Goal: Transaction & Acquisition: Purchase product/service

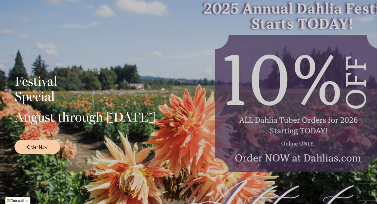
scroll to position [98, 0]
click at [44, 154] on link "Order Now" at bounding box center [37, 146] width 45 height 14
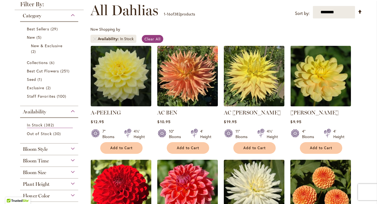
scroll to position [75, 0]
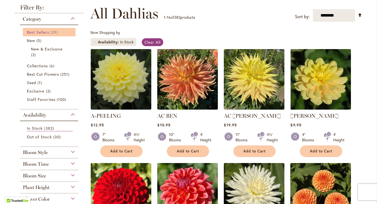
click at [38, 30] on span "Best Sellers" at bounding box center [38, 32] width 22 height 5
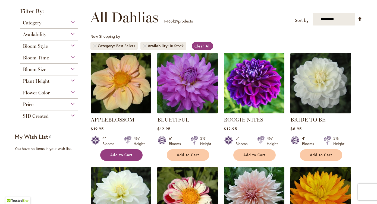
scroll to position [60, 0]
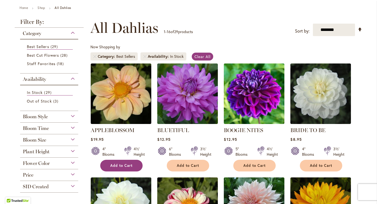
click at [125, 155] on div at bounding box center [127, 151] width 7 height 11
click at [124, 166] on span "Add to Cart" at bounding box center [121, 165] width 22 height 5
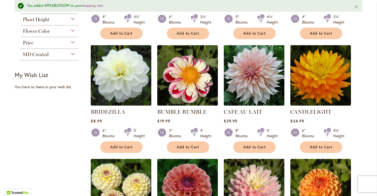
scroll to position [214, 0]
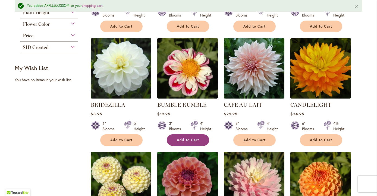
click at [184, 138] on span "Add to Cart" at bounding box center [188, 140] width 22 height 5
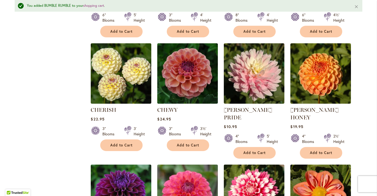
scroll to position [323, 0]
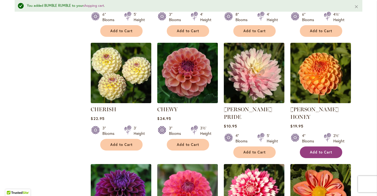
click at [322, 150] on span "Add to Cart" at bounding box center [321, 152] width 22 height 5
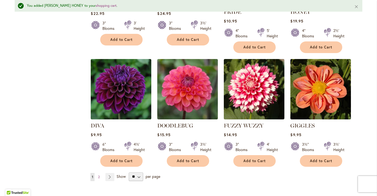
scroll to position [429, 0]
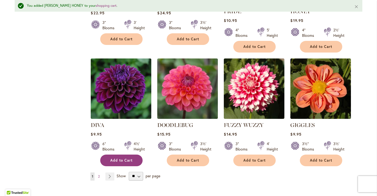
click at [118, 158] on span "Add to Cart" at bounding box center [121, 160] width 22 height 5
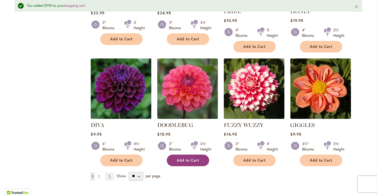
click at [180, 156] on button "Add to Cart" at bounding box center [188, 161] width 42 height 12
click at [112, 173] on link "Page Next" at bounding box center [109, 177] width 9 height 8
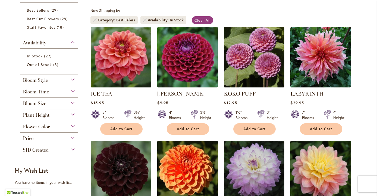
scroll to position [99, 0]
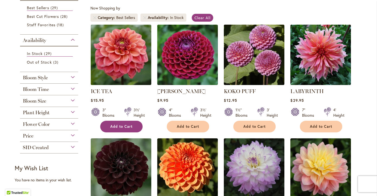
click at [129, 126] on span "Add to Cart" at bounding box center [121, 127] width 22 height 5
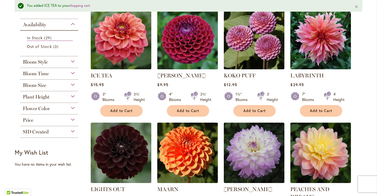
scroll to position [130, 0]
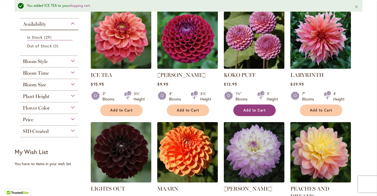
click at [252, 110] on span "Add to Cart" at bounding box center [254, 110] width 22 height 5
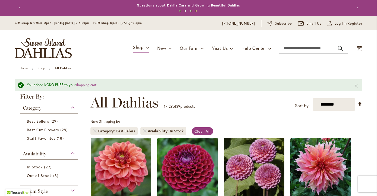
scroll to position [0, 0]
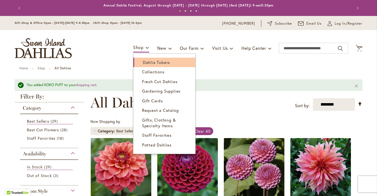
click at [148, 62] on span "Dahlia Tubers" at bounding box center [156, 62] width 27 height 5
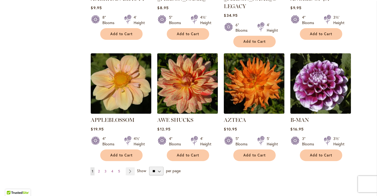
scroll to position [432, 0]
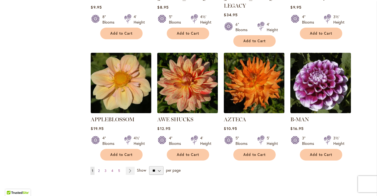
click at [99, 169] on span "2" at bounding box center [99, 171] width 2 height 4
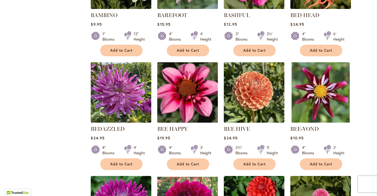
scroll to position [301, 0]
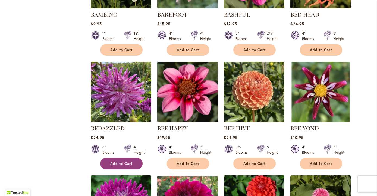
click at [115, 163] on span "Add to Cart" at bounding box center [121, 164] width 22 height 5
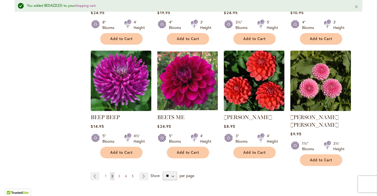
scroll to position [442, 0]
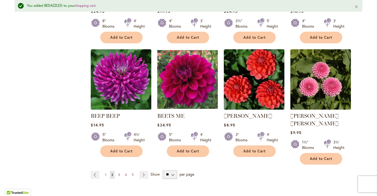
click at [119, 173] on span "3" at bounding box center [119, 175] width 2 height 4
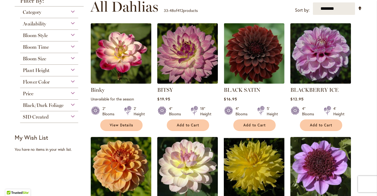
scroll to position [122, 0]
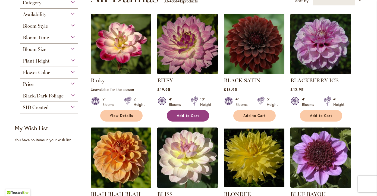
click at [202, 112] on button "Add to Cart" at bounding box center [188, 116] width 42 height 12
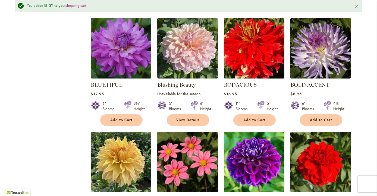
scroll to position [361, 0]
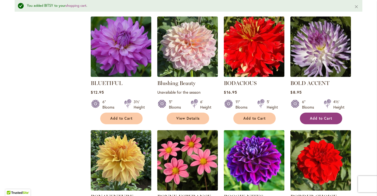
click at [311, 114] on button "Add to Cart" at bounding box center [321, 119] width 42 height 12
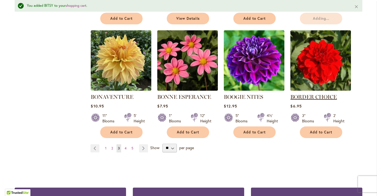
scroll to position [462, 0]
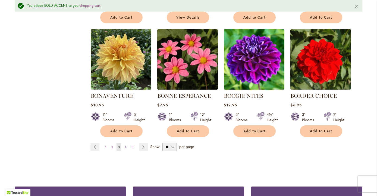
click at [124, 146] on link "Page 4" at bounding box center [125, 148] width 5 height 8
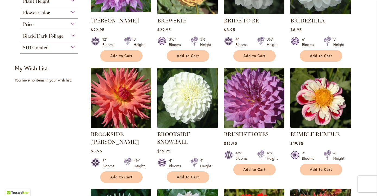
scroll to position [197, 0]
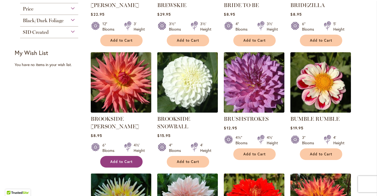
click at [126, 156] on button "Add to Cart" at bounding box center [121, 162] width 42 height 12
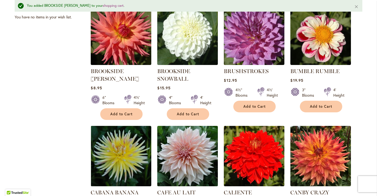
scroll to position [320, 0]
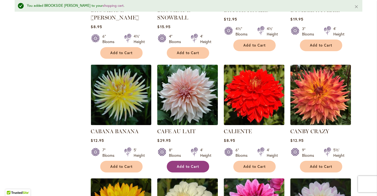
click at [182, 167] on span "Add to Cart" at bounding box center [188, 167] width 22 height 5
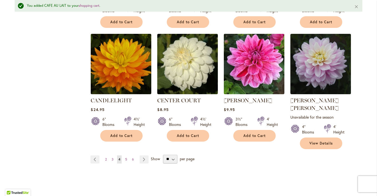
scroll to position [467, 0]
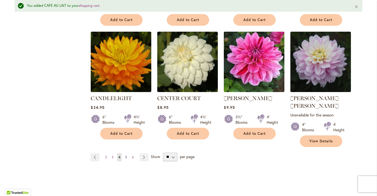
click at [127, 155] on span "5" at bounding box center [126, 157] width 2 height 4
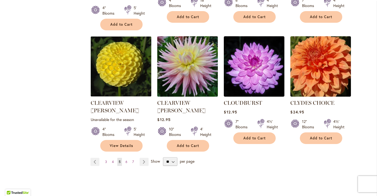
scroll to position [456, 0]
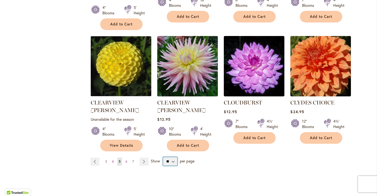
click at [165, 157] on select "** ** ** **" at bounding box center [170, 161] width 14 height 9
select select "**"
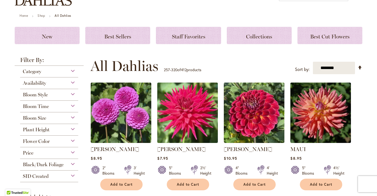
scroll to position [44, 0]
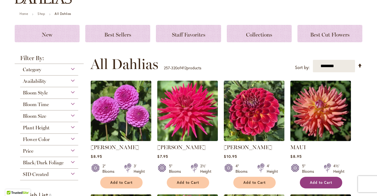
click at [320, 182] on span "Add to Cart" at bounding box center [321, 183] width 22 height 5
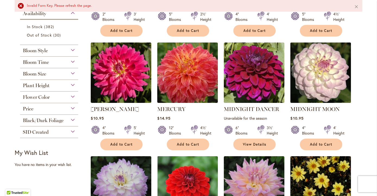
scroll to position [222, 0]
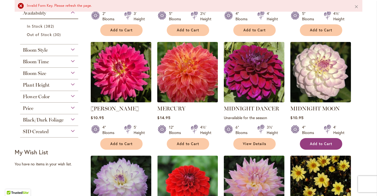
click at [321, 140] on button "Add to Cart" at bounding box center [321, 144] width 42 height 12
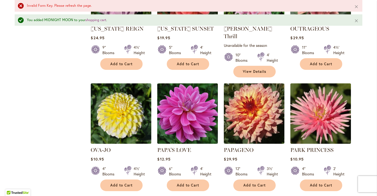
scroll to position [1243, 0]
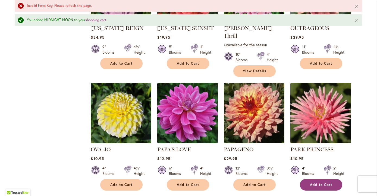
click at [317, 183] on span "Add to Cart" at bounding box center [321, 185] width 22 height 5
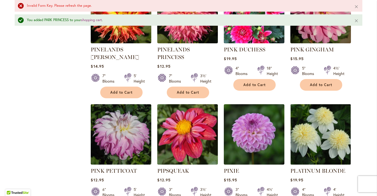
scroll to position [1822, 0]
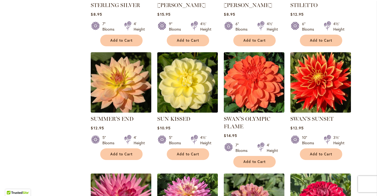
scroll to position [1239, 0]
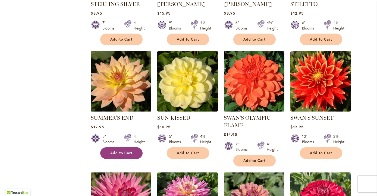
click at [131, 151] on span "Add to Cart" at bounding box center [121, 153] width 22 height 5
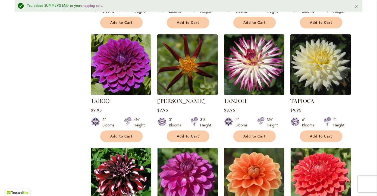
scroll to position [1506, 0]
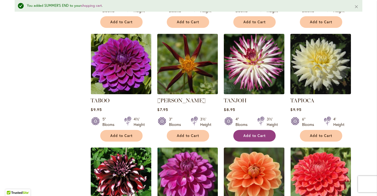
click at [253, 130] on button "Add to Cart" at bounding box center [254, 136] width 42 height 12
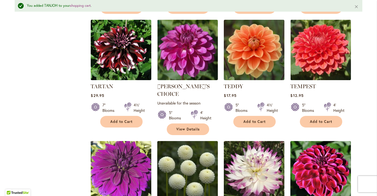
scroll to position [1684, 0]
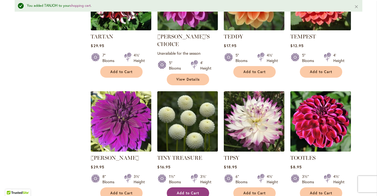
click at [180, 191] on span "Add to Cart" at bounding box center [188, 193] width 22 height 5
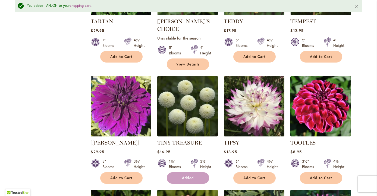
scroll to position [1699, 0]
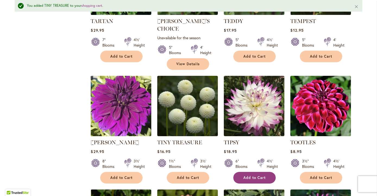
click at [265, 176] on span "Add to Cart" at bounding box center [254, 178] width 22 height 5
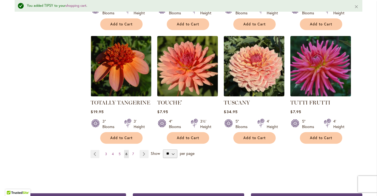
scroll to position [1852, 0]
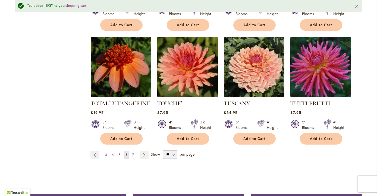
click at [132, 153] on span "7" at bounding box center [133, 155] width 2 height 4
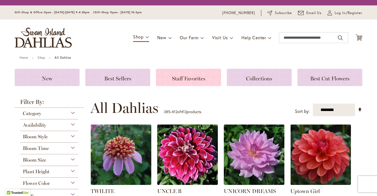
click at [179, 82] on div "Staff Favorites" at bounding box center [188, 77] width 65 height 17
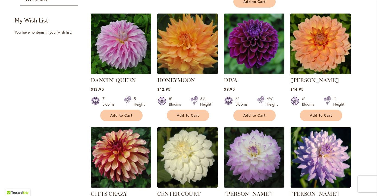
scroll to position [213, 0]
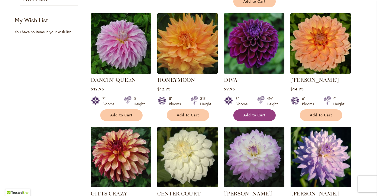
click at [251, 114] on span "Add to Cart" at bounding box center [254, 115] width 22 height 5
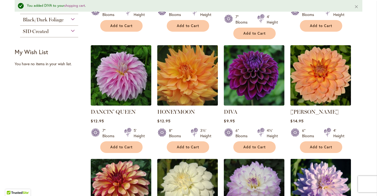
scroll to position [194, 0]
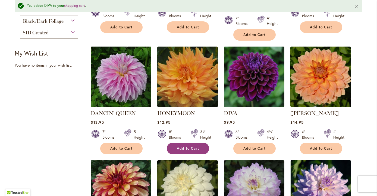
click at [186, 151] on button "Add to Cart" at bounding box center [188, 149] width 42 height 12
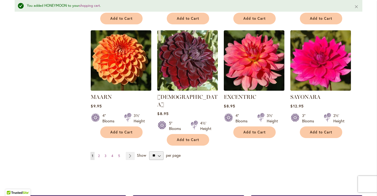
scroll to position [439, 0]
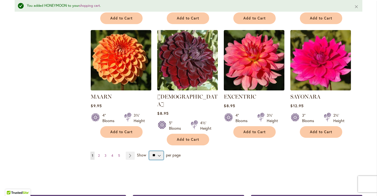
click at [158, 151] on select "** ** ** **" at bounding box center [156, 155] width 14 height 9
select select "**"
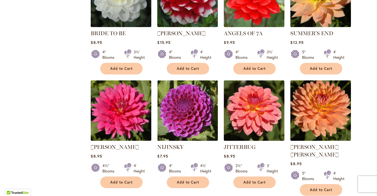
scroll to position [605, 0]
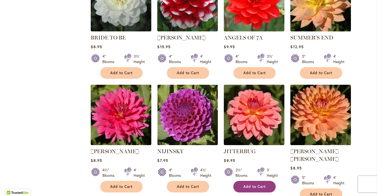
click at [264, 185] on span "Add to Cart" at bounding box center [254, 187] width 22 height 5
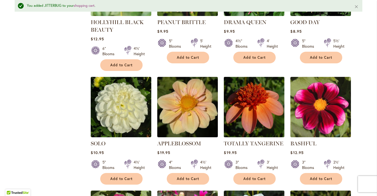
scroll to position [986, 0]
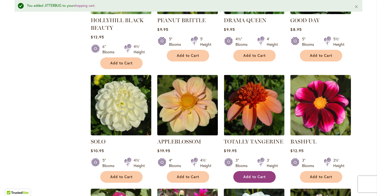
click at [256, 171] on button "Add to Cart" at bounding box center [254, 177] width 42 height 12
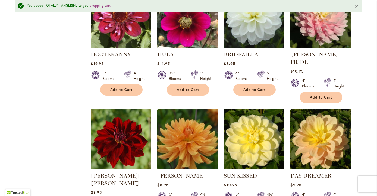
scroll to position [1188, 0]
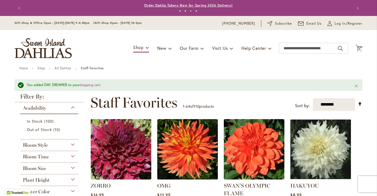
scroll to position [0, 0]
click at [308, 50] on input "Search" at bounding box center [313, 48] width 69 height 11
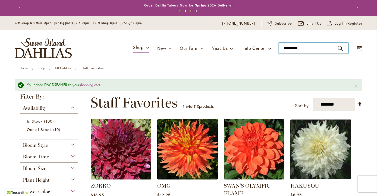
type input "**********"
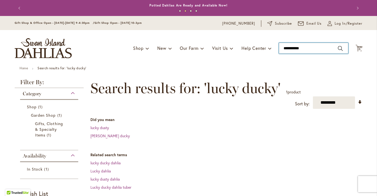
drag, startPoint x: 306, startPoint y: 48, endPoint x: 265, endPoint y: 42, distance: 41.8
click at [263, 42] on div "Toggle Nav Shop Dahlia Tubers Collections Fresh Cut Dahlias Gardening Supplies …" at bounding box center [188, 48] width 358 height 36
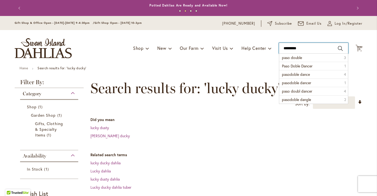
type input "**********"
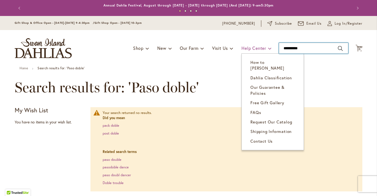
drag, startPoint x: 311, startPoint y: 48, endPoint x: 258, endPoint y: 47, distance: 52.4
click at [258, 47] on div "Toggle Nav Shop Dahlia Tubers Collections Fresh Cut Dahlias Gardening Supplies …" at bounding box center [188, 48] width 358 height 36
type input "*"
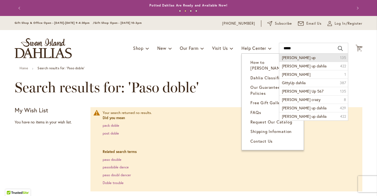
drag, startPoint x: 258, startPoint y: 47, endPoint x: 328, endPoint y: 57, distance: 70.4
click at [328, 57] on li "Gitty up 135" at bounding box center [313, 58] width 69 height 8
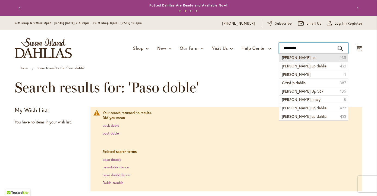
type input "********"
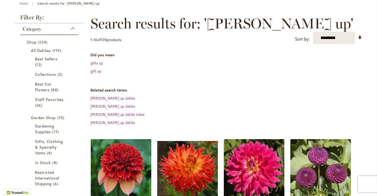
scroll to position [109, 0]
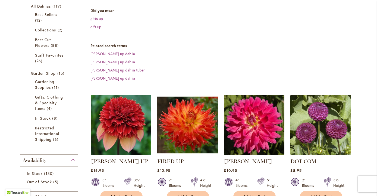
click at [126, 122] on img at bounding box center [120, 124] width 63 height 63
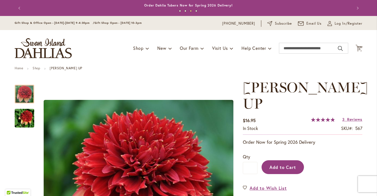
click at [289, 165] on span "Add to Cart" at bounding box center [282, 168] width 27 height 6
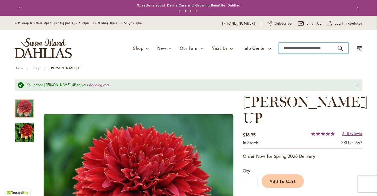
click at [304, 47] on input "Search" at bounding box center [313, 48] width 69 height 11
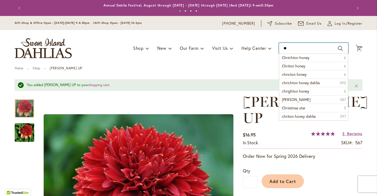
type input "*"
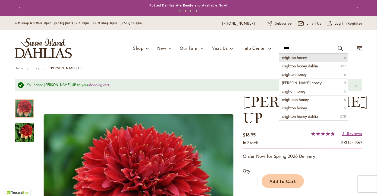
drag, startPoint x: 304, startPoint y: 47, endPoint x: 317, endPoint y: 59, distance: 18.4
click at [317, 59] on li "crighton honey 6" at bounding box center [313, 58] width 69 height 8
type input "**********"
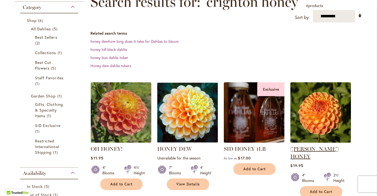
scroll to position [88, 0]
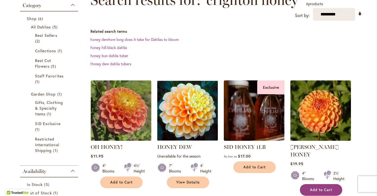
click at [313, 188] on span "Add to Cart" at bounding box center [321, 190] width 22 height 5
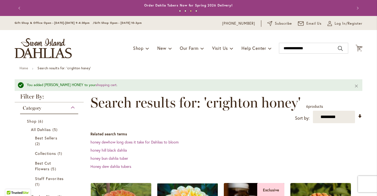
scroll to position [0, 0]
click at [359, 51] on icon "Cart .cls-1 { fill: #231f20; }" at bounding box center [358, 48] width 7 height 7
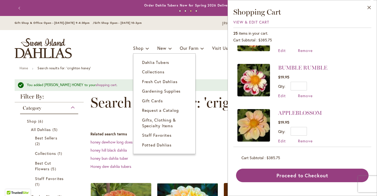
click at [141, 53] on div "Toggle Nav Shop Dahlia Tubers Collections Fresh Cut Dahlias Gardening Supplies …" at bounding box center [188, 48] width 358 height 36
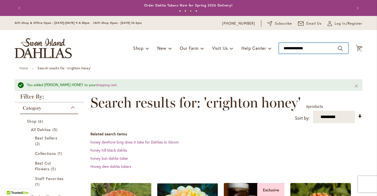
click at [296, 50] on input "**********" at bounding box center [313, 48] width 69 height 11
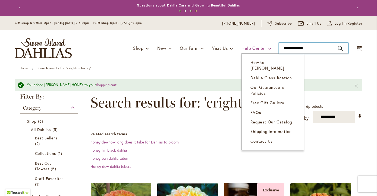
drag, startPoint x: 322, startPoint y: 50, endPoint x: 257, endPoint y: 44, distance: 65.4
click at [256, 44] on div "Toggle Nav Shop Dahlia Tubers Collections Fresh Cut Dahlias Gardening Supplies …" at bounding box center [188, 48] width 358 height 36
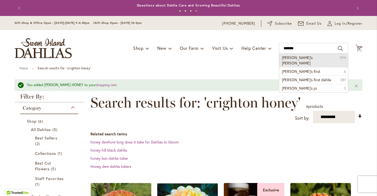
click at [293, 56] on span "[PERSON_NAME]'s [PERSON_NAME]" at bounding box center [297, 60] width 31 height 11
type input "**********"
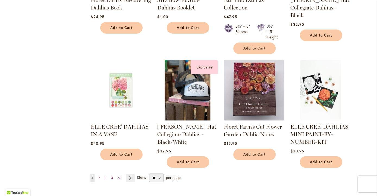
scroll to position [515, 0]
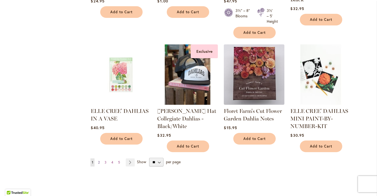
click at [99, 161] on span "2" at bounding box center [99, 163] width 2 height 4
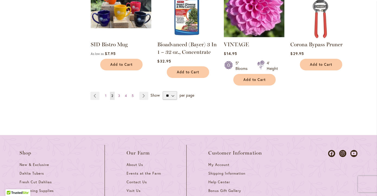
scroll to position [561, 0]
click at [169, 92] on select "** ** ** **" at bounding box center [170, 96] width 14 height 9
select select "**"
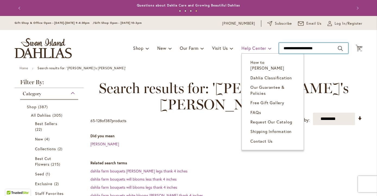
drag, startPoint x: 326, startPoint y: 49, endPoint x: 256, endPoint y: 49, distance: 70.3
click at [256, 49] on div "Toggle Nav Shop Dahlia Tubers Collections Fresh Cut Dahlias Gardening Supplies …" at bounding box center [188, 48] width 358 height 36
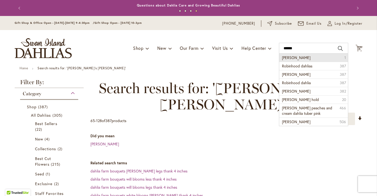
click at [296, 56] on span "Robin hood" at bounding box center [296, 57] width 28 height 5
type input "**********"
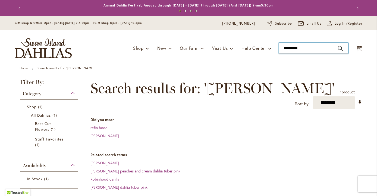
drag, startPoint x: 313, startPoint y: 48, endPoint x: 275, endPoint y: 40, distance: 38.2
click at [275, 40] on div "Toggle Nav Shop Dahlia Tubers Collections Fresh Cut Dahlias Gardening Supplies …" at bounding box center [188, 48] width 358 height 36
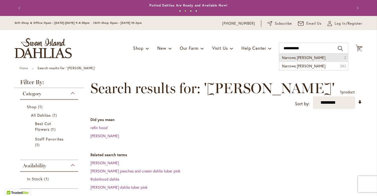
click at [306, 57] on li "Narrows Pam 2" at bounding box center [313, 58] width 69 height 8
type input "**********"
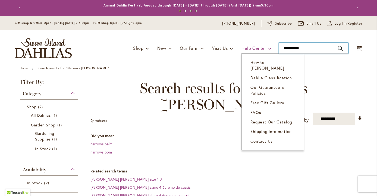
drag, startPoint x: 309, startPoint y: 47, endPoint x: 264, endPoint y: 44, distance: 44.8
click at [264, 44] on div "Toggle Nav Shop Dahlia Tubers Collections Fresh Cut Dahlias Gardening Supplies …" at bounding box center [188, 48] width 358 height 36
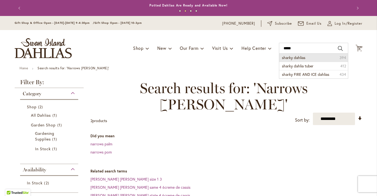
drag, startPoint x: 264, startPoint y: 44, endPoint x: 305, endPoint y: 56, distance: 43.0
click at [305, 56] on li "sharky dahlias 394" at bounding box center [313, 58] width 69 height 8
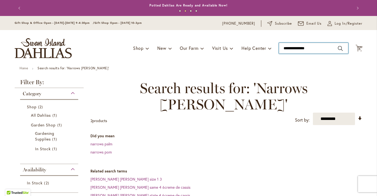
type input "**********"
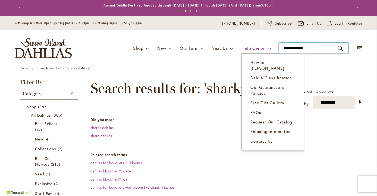
drag, startPoint x: 318, startPoint y: 49, endPoint x: 269, endPoint y: 46, distance: 49.5
click at [269, 46] on div "Toggle Nav Shop Dahlia Tubers Collections Fresh Cut Dahlias Gardening Supplies …" at bounding box center [188, 48] width 358 height 36
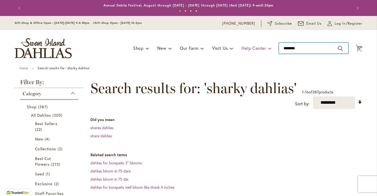
type input "*********"
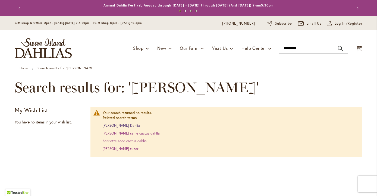
click at [128, 126] on link "[PERSON_NAME] Dahlia" at bounding box center [121, 125] width 37 height 5
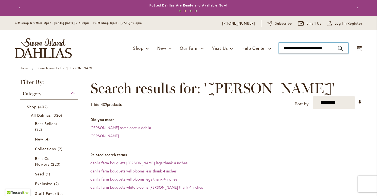
click at [326, 49] on input "**********" at bounding box center [313, 48] width 69 height 11
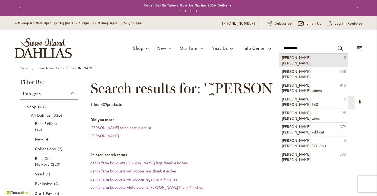
drag, startPoint x: 299, startPoint y: 58, endPoint x: 327, endPoint y: 59, distance: 27.7
click at [327, 59] on li "jack frost 5" at bounding box center [313, 61] width 69 height 14
type input "**********"
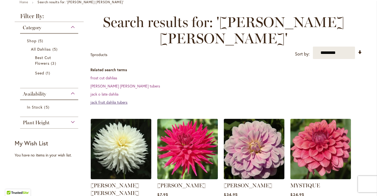
scroll to position [79, 0]
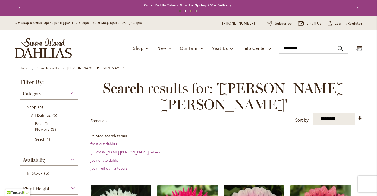
scroll to position [0, 0]
click at [309, 52] on input "**********" at bounding box center [313, 48] width 69 height 11
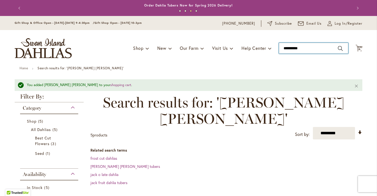
click at [309, 52] on input "**********" at bounding box center [313, 48] width 69 height 11
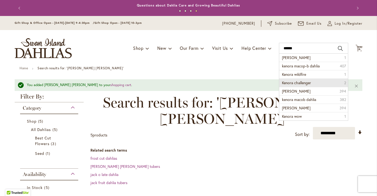
drag, startPoint x: 309, startPoint y: 52, endPoint x: 303, endPoint y: 84, distance: 32.2
click at [303, 84] on span "Kenora challenger" at bounding box center [296, 82] width 29 height 5
type input "**********"
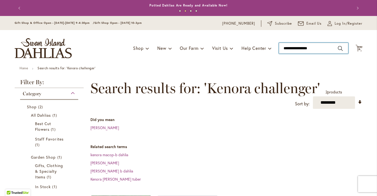
click at [302, 51] on input "**********" at bounding box center [313, 48] width 69 height 11
type input "**********"
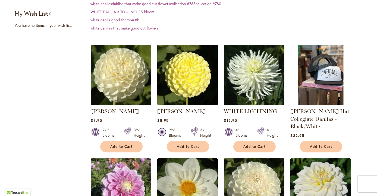
scroll to position [114, 0]
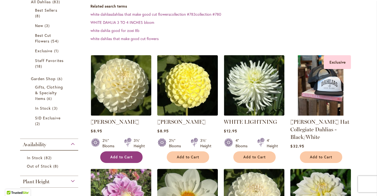
click at [120, 156] on span "Add to Cart" at bounding box center [121, 157] width 22 height 5
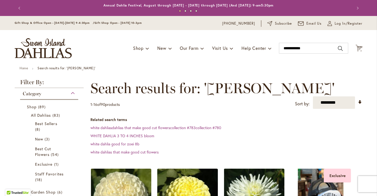
scroll to position [0, 0]
click at [360, 48] on span "27" at bounding box center [359, 49] width 4 height 4
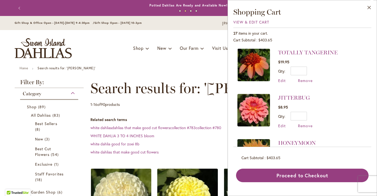
scroll to position [189, 0]
click at [301, 124] on span "Remove" at bounding box center [305, 126] width 15 height 5
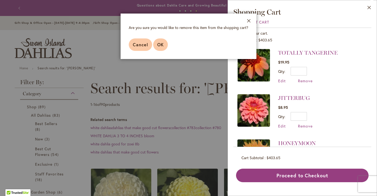
click at [158, 46] on span "OK" at bounding box center [160, 45] width 7 height 6
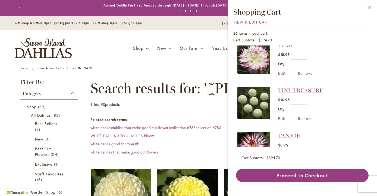
scroll to position [288, 0]
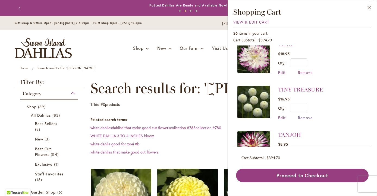
click at [308, 115] on span "Remove" at bounding box center [305, 117] width 15 height 5
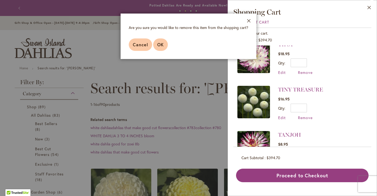
click at [158, 45] on span "OK" at bounding box center [160, 45] width 7 height 6
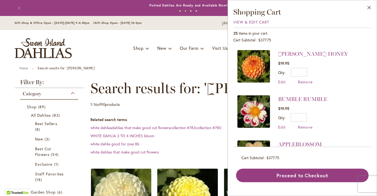
scroll to position [911, 0]
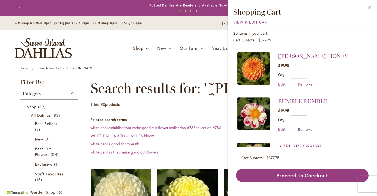
click at [301, 127] on span "Remove" at bounding box center [305, 129] width 15 height 5
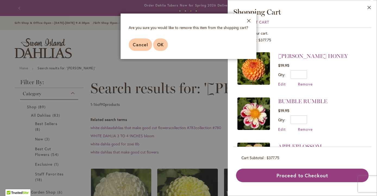
click at [159, 44] on span "OK" at bounding box center [160, 45] width 7 height 6
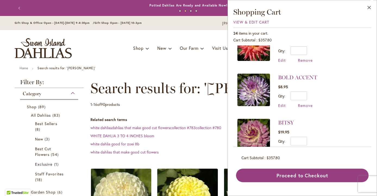
scroll to position [572, 0]
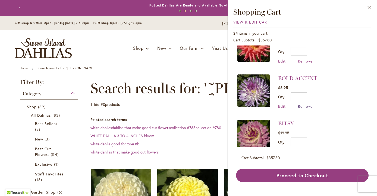
click at [302, 104] on span "Remove" at bounding box center [305, 106] width 15 height 5
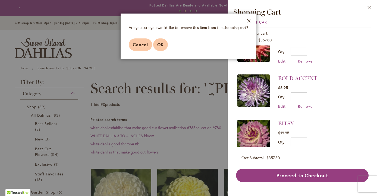
click at [160, 45] on span "OK" at bounding box center [160, 45] width 7 height 6
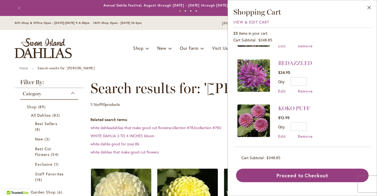
scroll to position [633, 0]
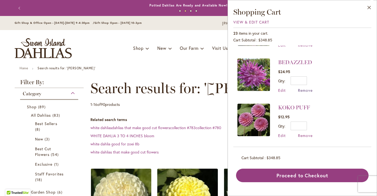
click at [309, 88] on span "Remove" at bounding box center [305, 90] width 15 height 5
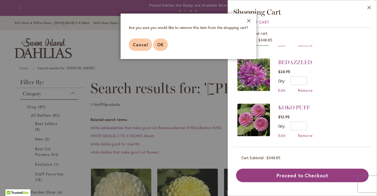
click at [161, 43] on span "OK" at bounding box center [160, 45] width 7 height 6
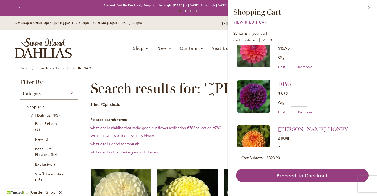
scroll to position [757, 0]
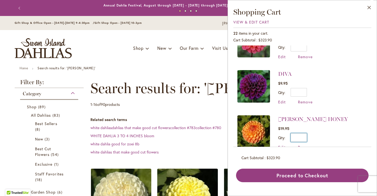
drag, startPoint x: 301, startPoint y: 123, endPoint x: 310, endPoint y: 125, distance: 9.7
click at [310, 133] on div "Qty * Update" at bounding box center [313, 137] width 70 height 9
type input "*"
click at [320, 138] on span "Update" at bounding box center [323, 140] width 12 height 4
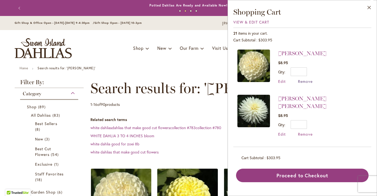
drag, startPoint x: 305, startPoint y: 80, endPoint x: 310, endPoint y: 80, distance: 4.6
click at [310, 80] on span "Remove" at bounding box center [305, 81] width 15 height 5
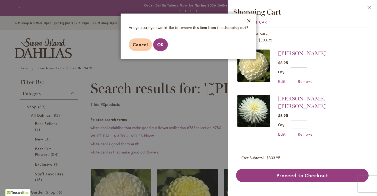
click at [128, 46] on footer "Cancel OK" at bounding box center [188, 44] width 136 height 29
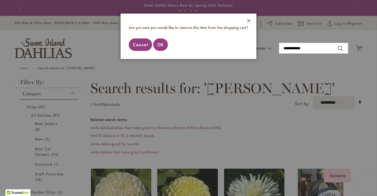
click at [136, 46] on span "Cancel" at bounding box center [140, 45] width 15 height 6
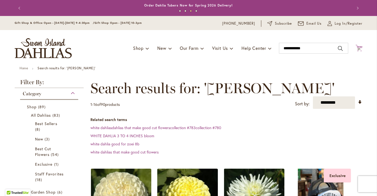
click at [360, 47] on icon at bounding box center [358, 48] width 7 height 7
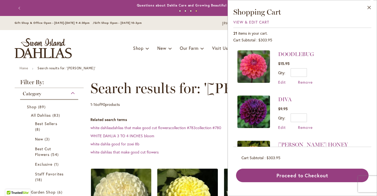
scroll to position [732, 0]
drag, startPoint x: 300, startPoint y: 104, endPoint x: 307, endPoint y: 102, distance: 6.4
click at [306, 113] on input "*" at bounding box center [298, 117] width 16 height 9
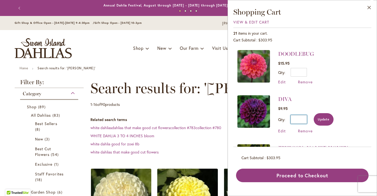
type input "*"
click at [323, 118] on span "Update" at bounding box center [323, 120] width 12 height 4
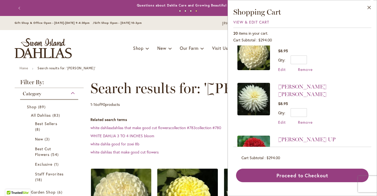
scroll to position [14, 0]
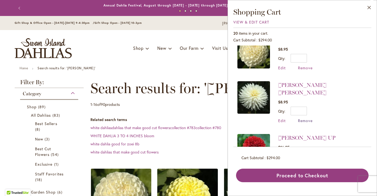
click at [301, 118] on span "Remove" at bounding box center [305, 120] width 15 height 5
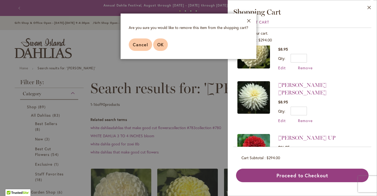
click at [157, 46] on span "OK" at bounding box center [160, 45] width 7 height 6
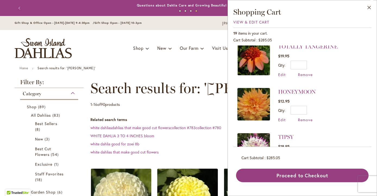
scroll to position [145, 0]
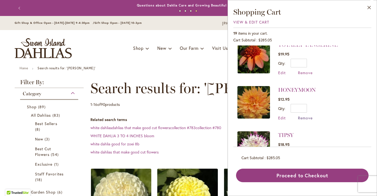
click at [308, 116] on span "Remove" at bounding box center [305, 118] width 15 height 5
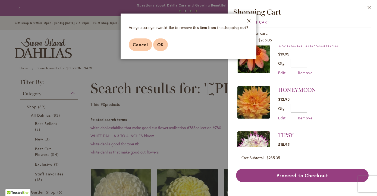
click at [161, 43] on span "OK" at bounding box center [160, 45] width 7 height 6
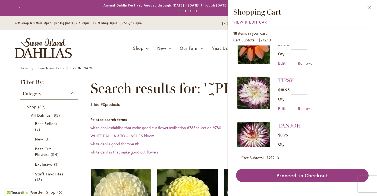
scroll to position [156, 0]
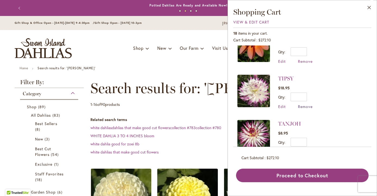
click at [308, 106] on span "Remove" at bounding box center [305, 106] width 15 height 5
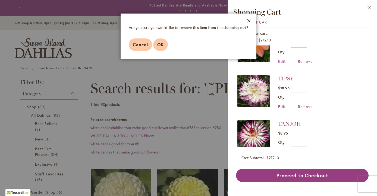
click at [162, 49] on button "OK" at bounding box center [160, 45] width 15 height 12
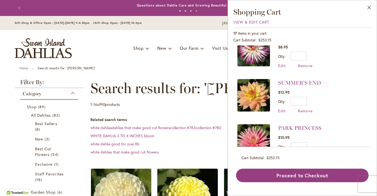
scroll to position [170, 0]
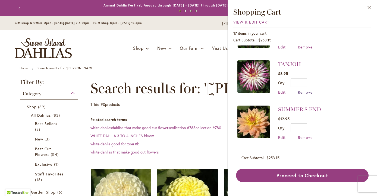
click at [305, 91] on span "Remove" at bounding box center [305, 92] width 15 height 5
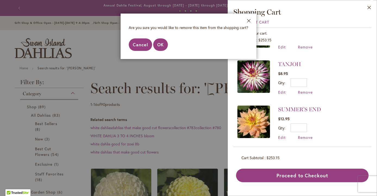
click at [133, 48] on button "Cancel" at bounding box center [140, 45] width 23 height 12
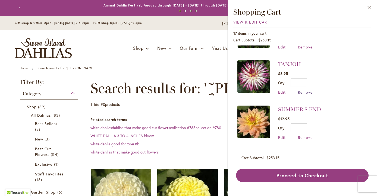
click at [307, 90] on span "Remove" at bounding box center [305, 92] width 15 height 5
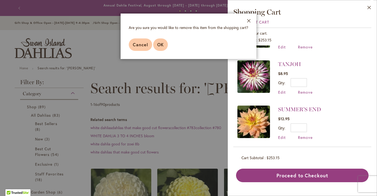
click at [163, 46] on span "OK" at bounding box center [160, 45] width 7 height 6
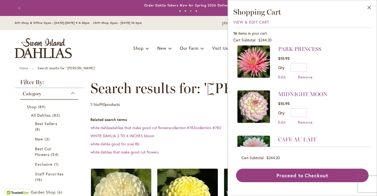
scroll to position [232, 0]
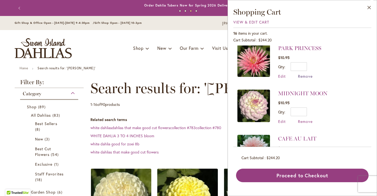
click at [300, 75] on span "Remove" at bounding box center [305, 76] width 15 height 5
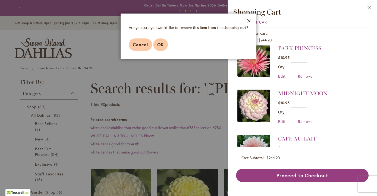
click at [164, 47] on button "OK" at bounding box center [160, 45] width 15 height 12
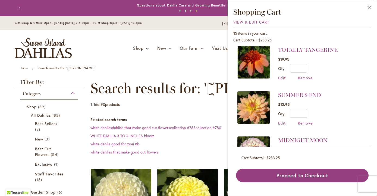
scroll to position [140, 0]
click at [306, 121] on span "Remove" at bounding box center [305, 122] width 15 height 5
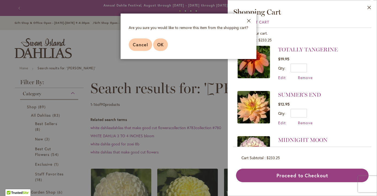
click at [161, 45] on span "OK" at bounding box center [160, 45] width 7 height 6
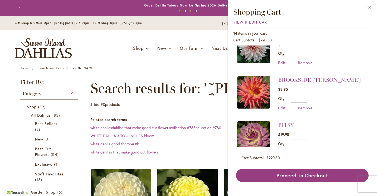
scroll to position [263, 0]
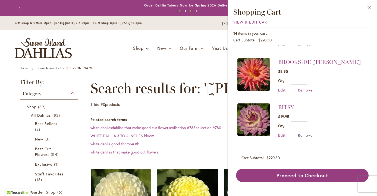
click at [306, 135] on span "Remove" at bounding box center [305, 135] width 15 height 5
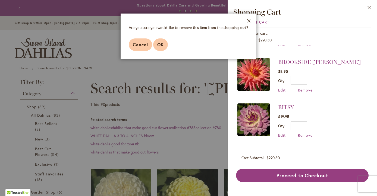
click at [157, 44] on span "OK" at bounding box center [160, 45] width 7 height 6
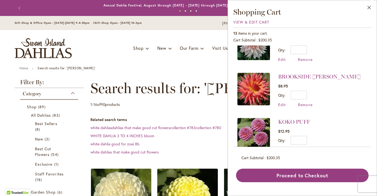
scroll to position [234, 0]
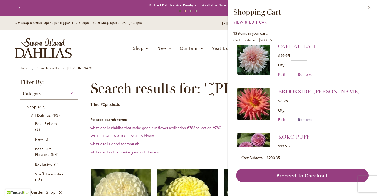
click at [304, 117] on span "Remove" at bounding box center [305, 119] width 15 height 5
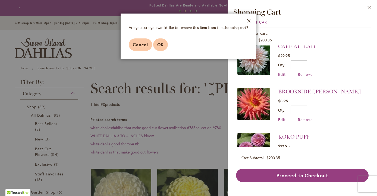
click at [163, 46] on span "OK" at bounding box center [160, 45] width 7 height 6
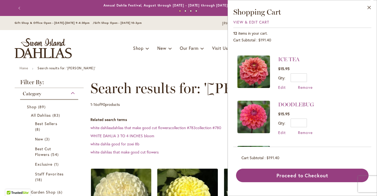
scroll to position [307, 0]
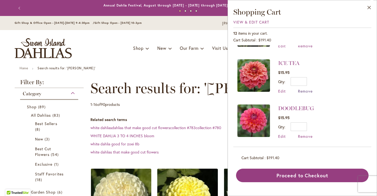
click at [305, 89] on span "Remove" at bounding box center [305, 91] width 15 height 5
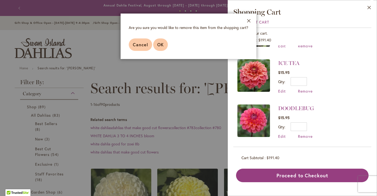
click at [158, 42] on button "OK" at bounding box center [160, 45] width 15 height 12
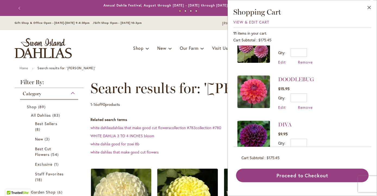
scroll to position [246, 0]
